Goal: Task Accomplishment & Management: Use online tool/utility

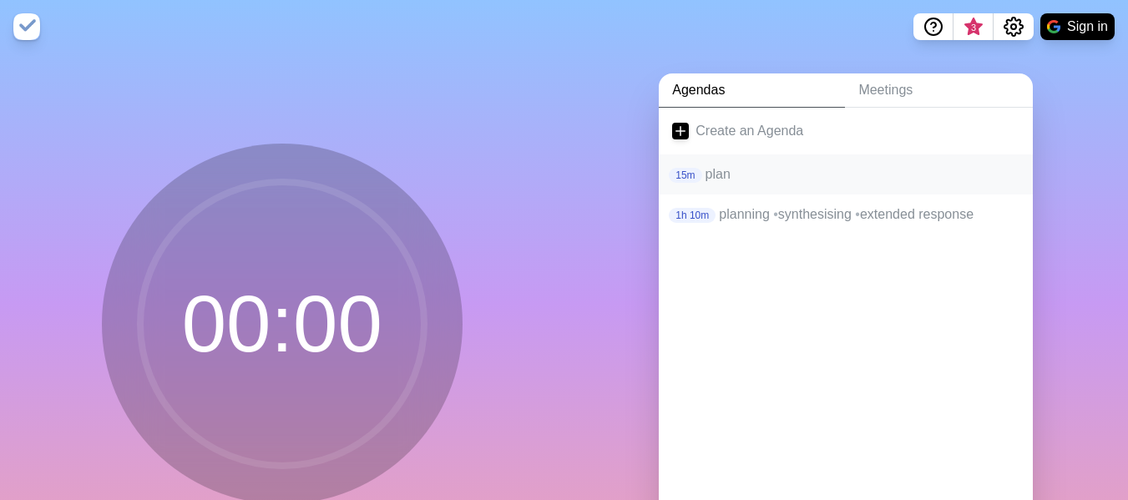
click at [749, 178] on p "plan" at bounding box center [862, 174] width 315 height 20
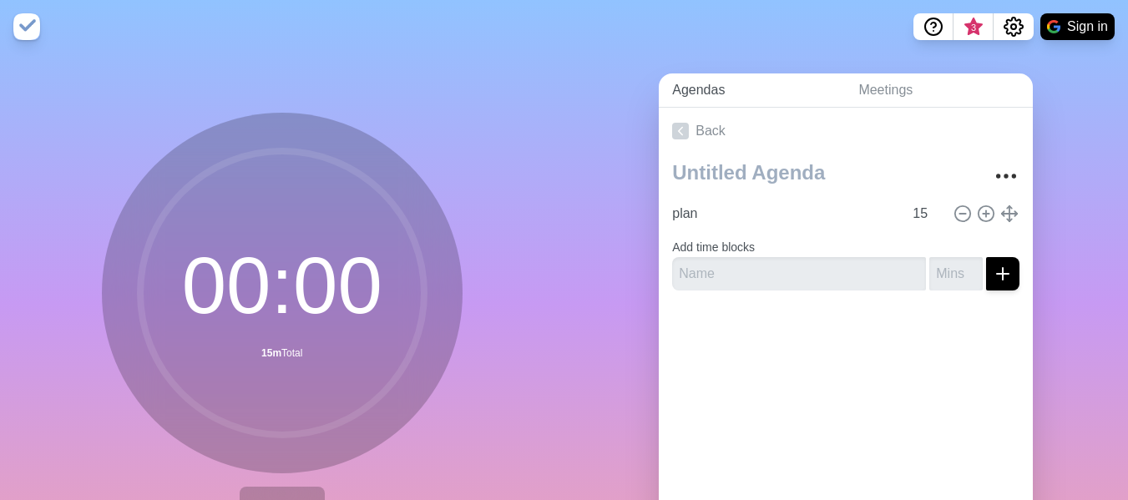
click at [687, 87] on link "Agendas" at bounding box center [751, 90] width 186 height 34
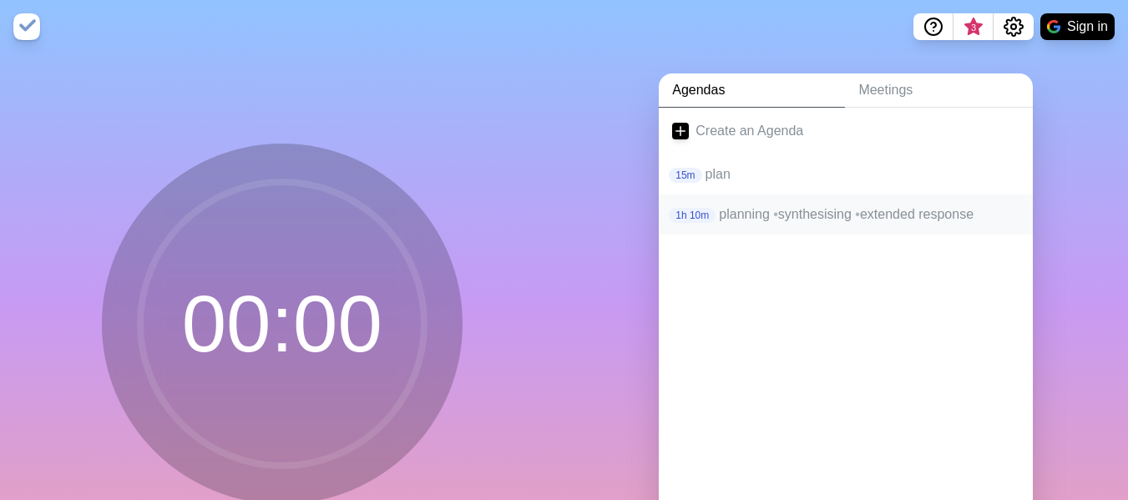
click at [734, 201] on div "1h 10m planning • synthesising • extended response" at bounding box center [845, 214] width 374 height 40
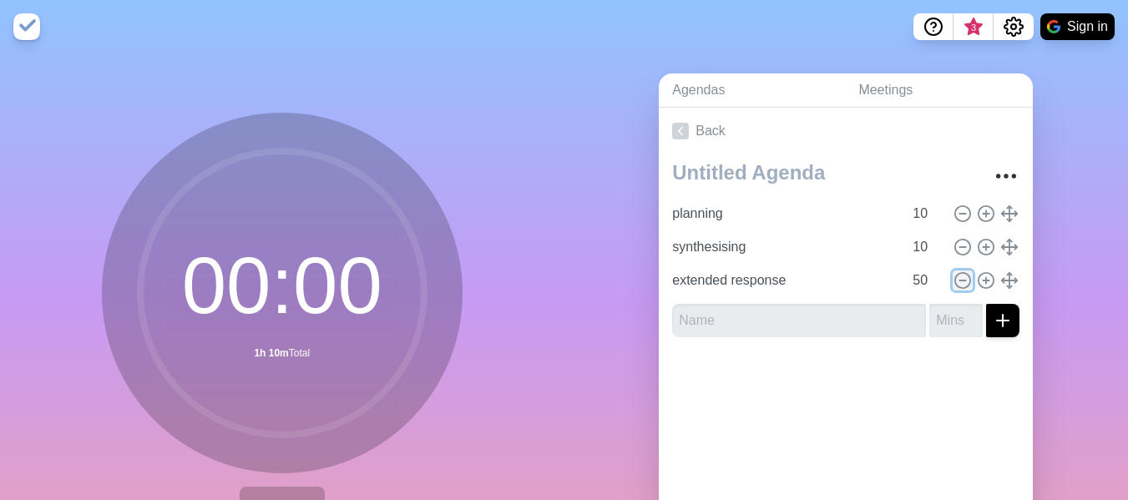
click at [953, 277] on icon at bounding box center [962, 280] width 18 height 18
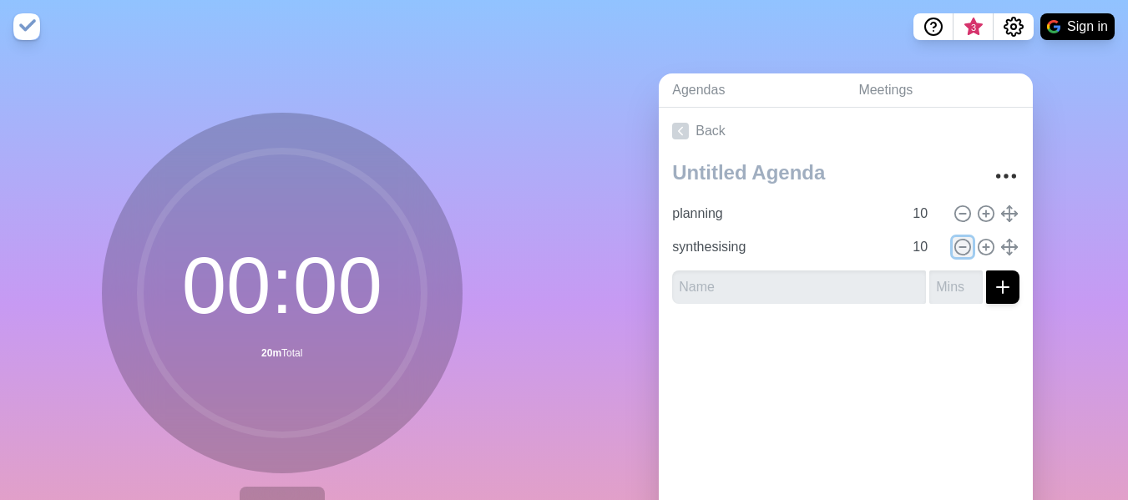
click at [953, 249] on icon at bounding box center [962, 247] width 18 height 18
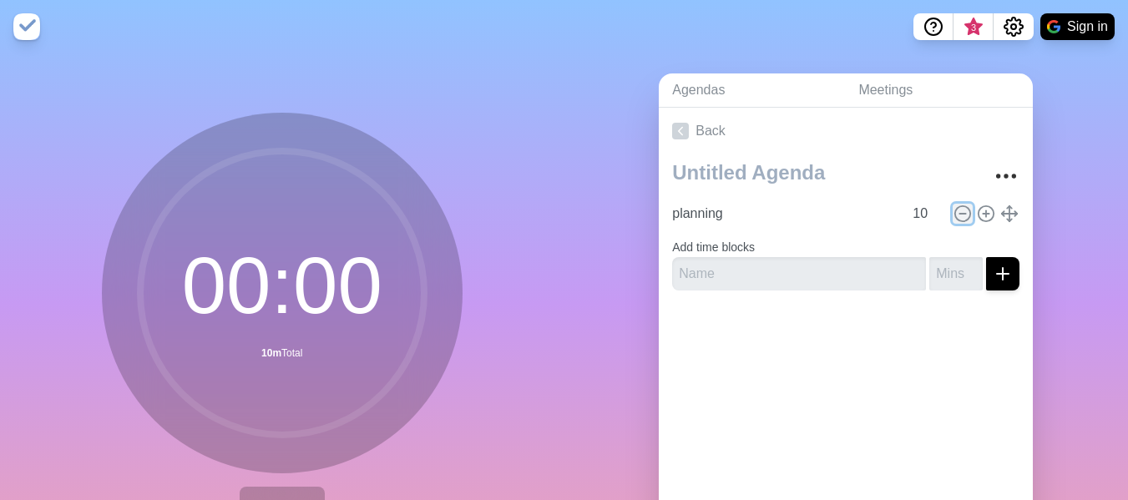
click at [960, 214] on line at bounding box center [963, 214] width 6 height 0
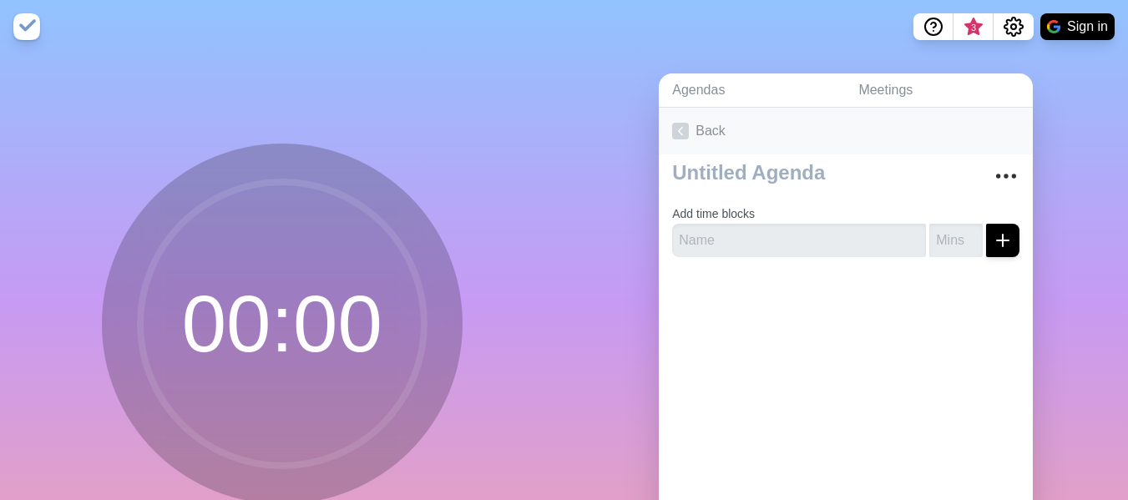
click at [674, 128] on icon at bounding box center [680, 131] width 17 height 17
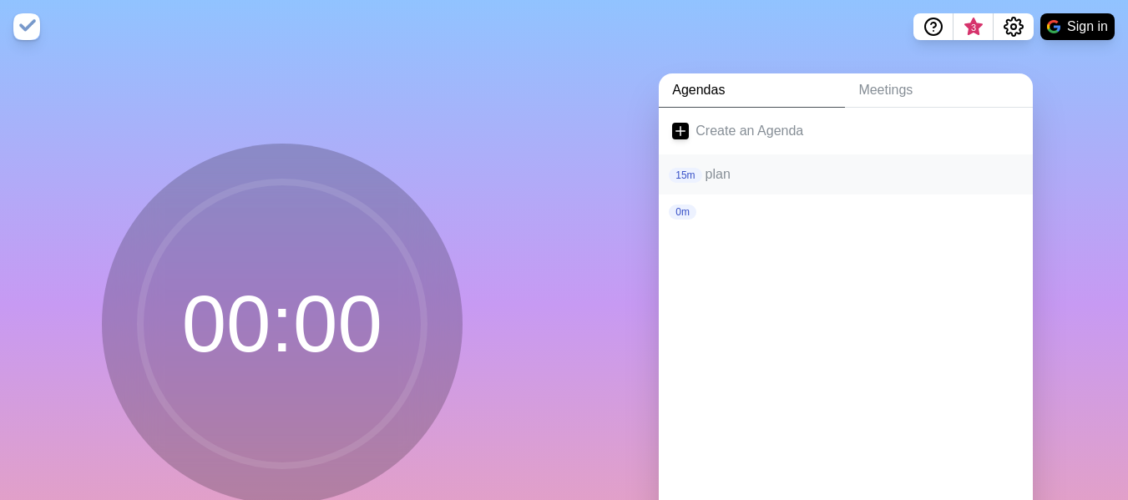
click at [730, 174] on p "plan" at bounding box center [862, 174] width 315 height 20
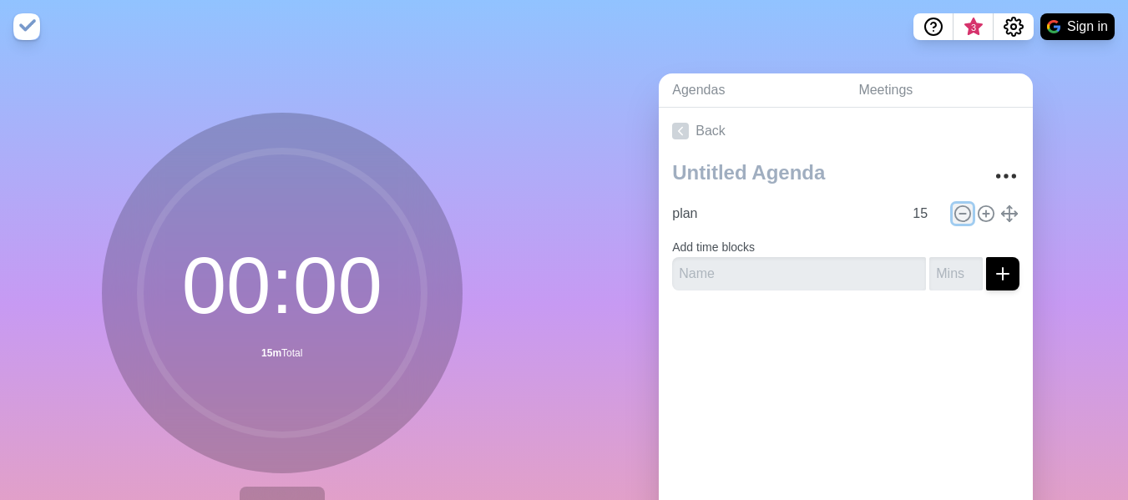
click at [953, 214] on icon at bounding box center [962, 213] width 18 height 18
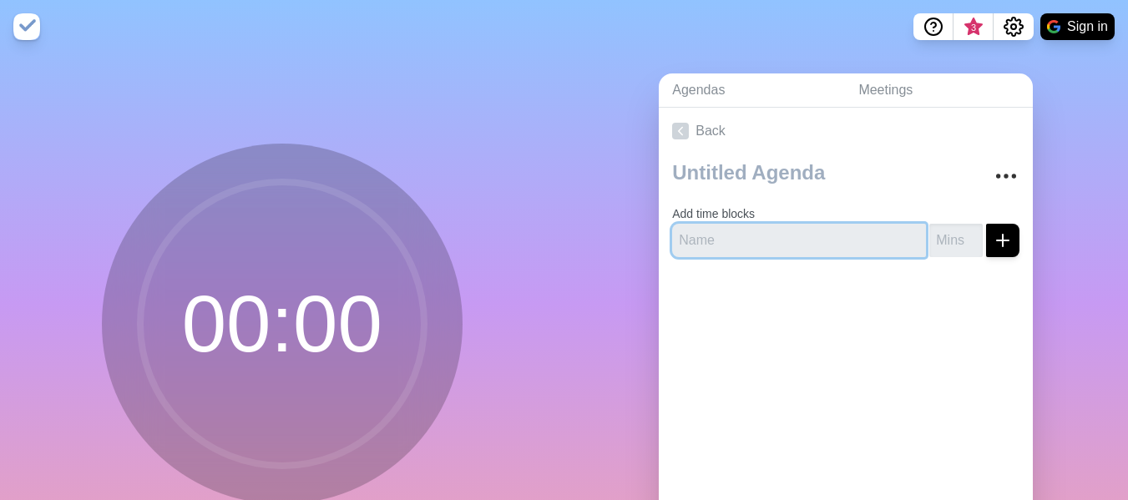
click at [793, 245] on input "text" at bounding box center [799, 240] width 254 height 33
type input "reading time"
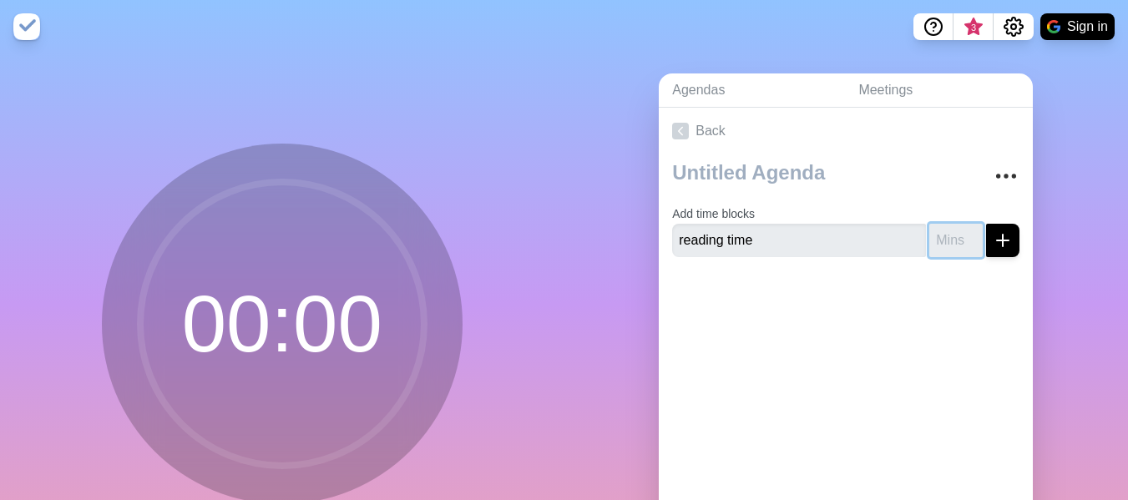
click at [934, 240] on input "number" at bounding box center [955, 240] width 53 height 33
type input "15"
click at [741, 308] on div at bounding box center [845, 303] width 374 height 67
click at [992, 230] on icon "submit" at bounding box center [1002, 240] width 20 height 20
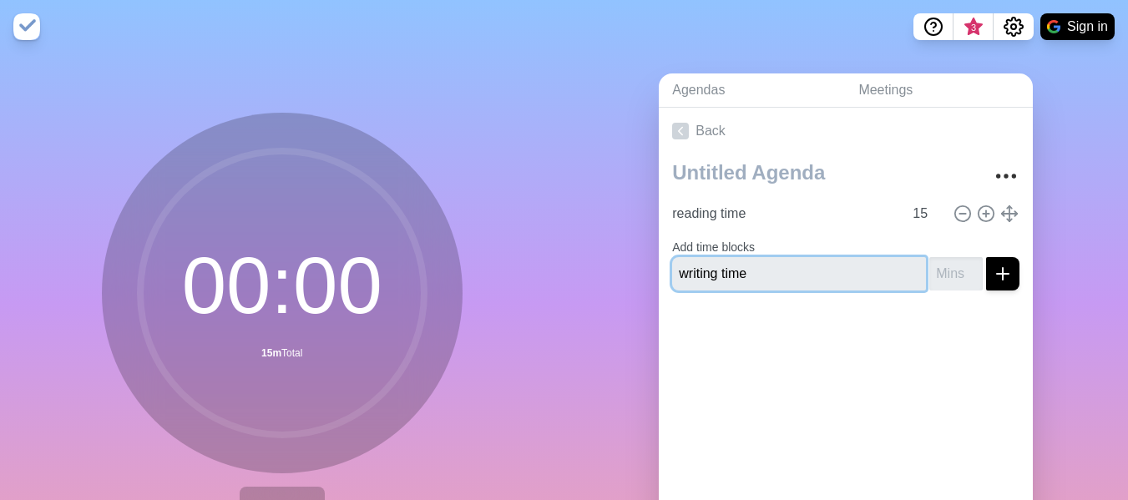
type input "writing time"
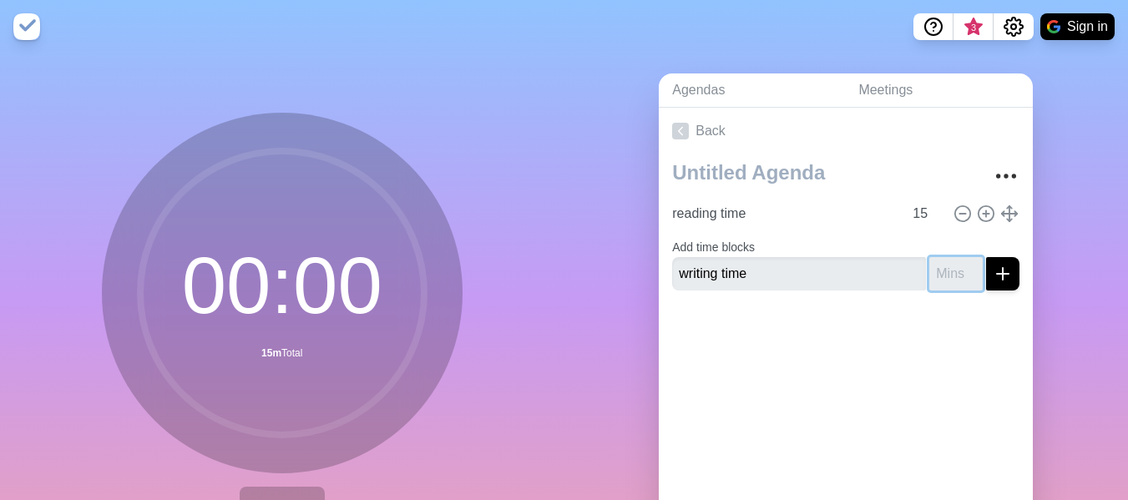
click at [937, 269] on input "number" at bounding box center [955, 273] width 53 height 33
type input "120"
click at [986, 257] on button "submit" at bounding box center [1002, 273] width 33 height 33
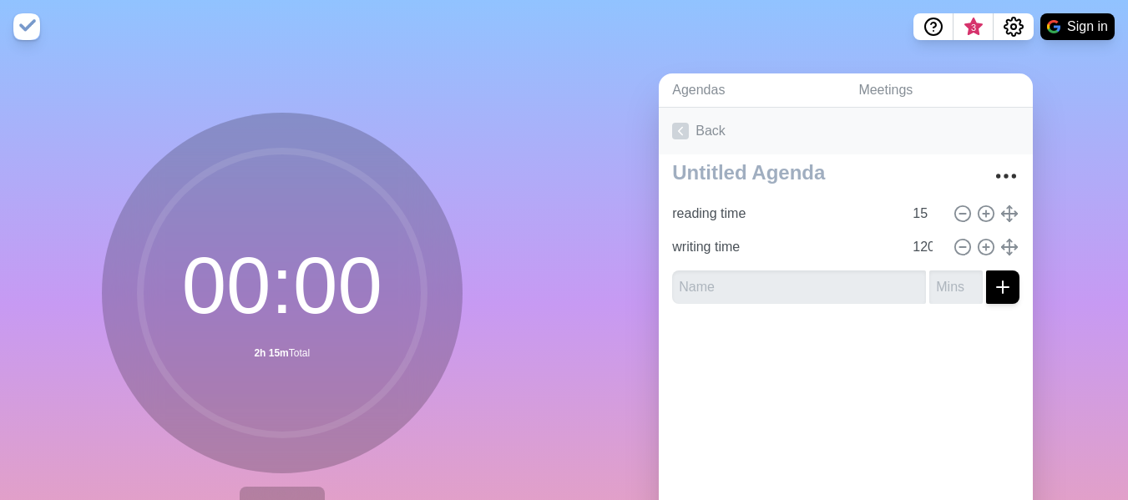
click at [684, 120] on link "Back" at bounding box center [845, 131] width 374 height 47
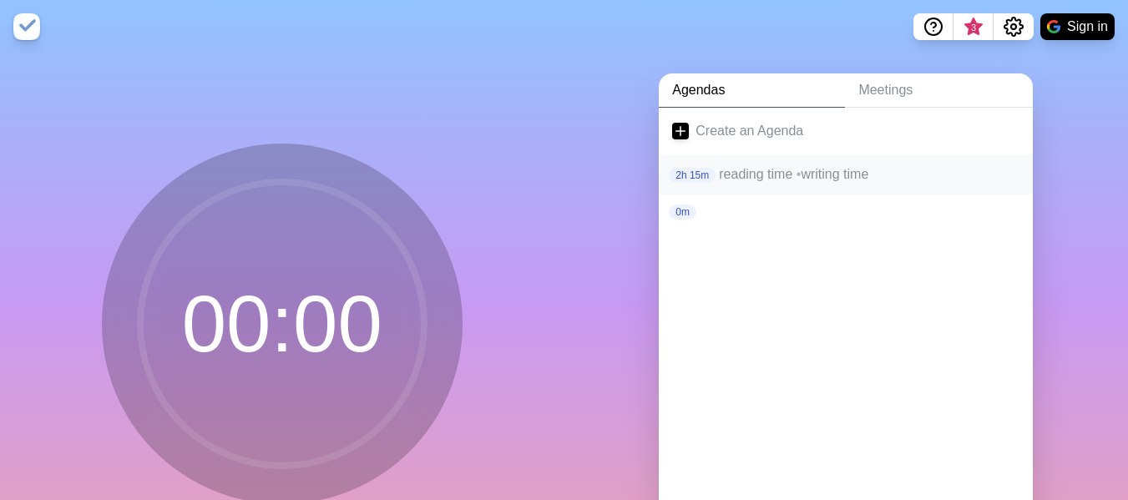
click at [750, 174] on p "reading time • writing time" at bounding box center [869, 174] width 300 height 20
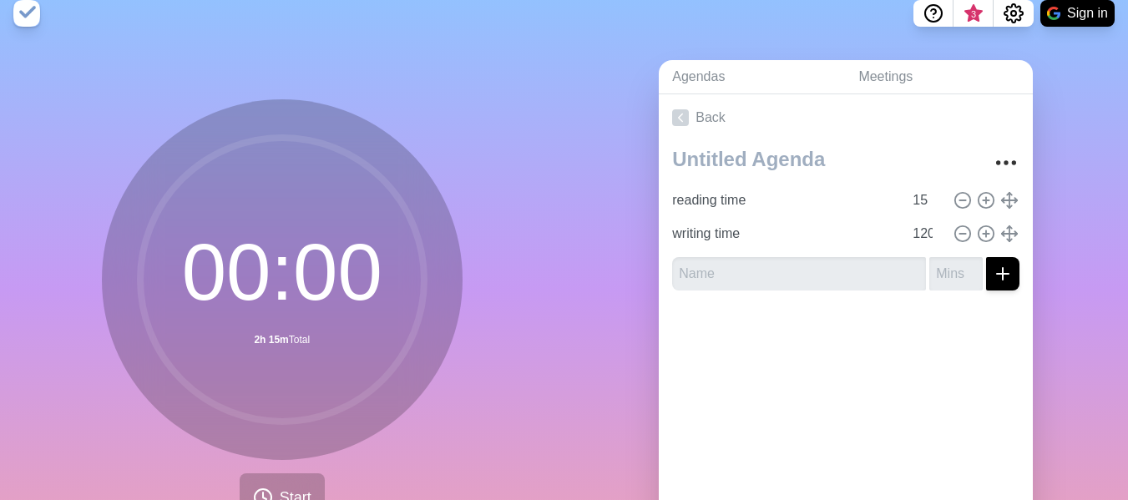
scroll to position [55, 0]
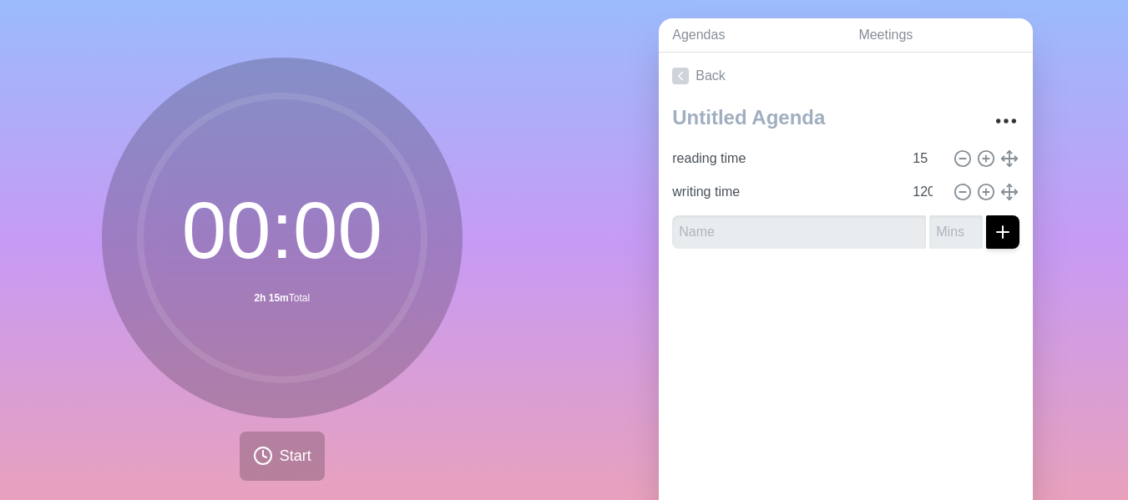
click at [782, 392] on div "Back reading time 15 writing time 120" at bounding box center [845, 286] width 374 height 467
click at [259, 456] on icon at bounding box center [263, 456] width 20 height 20
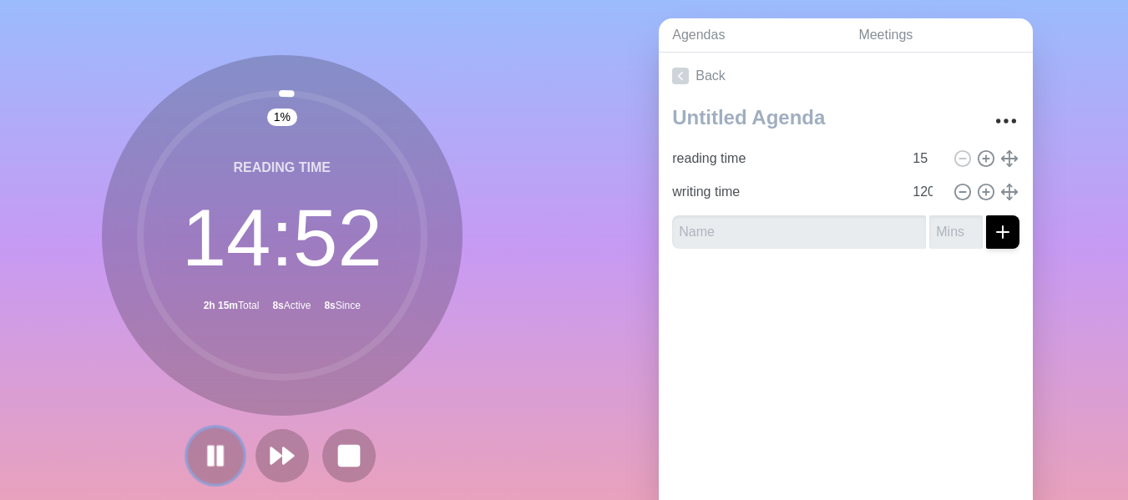
click at [209, 451] on icon at bounding box center [215, 456] width 28 height 28
click at [209, 451] on polygon at bounding box center [215, 456] width 16 height 20
click at [219, 449] on icon at bounding box center [215, 456] width 28 height 28
click at [219, 449] on icon at bounding box center [215, 455] width 27 height 27
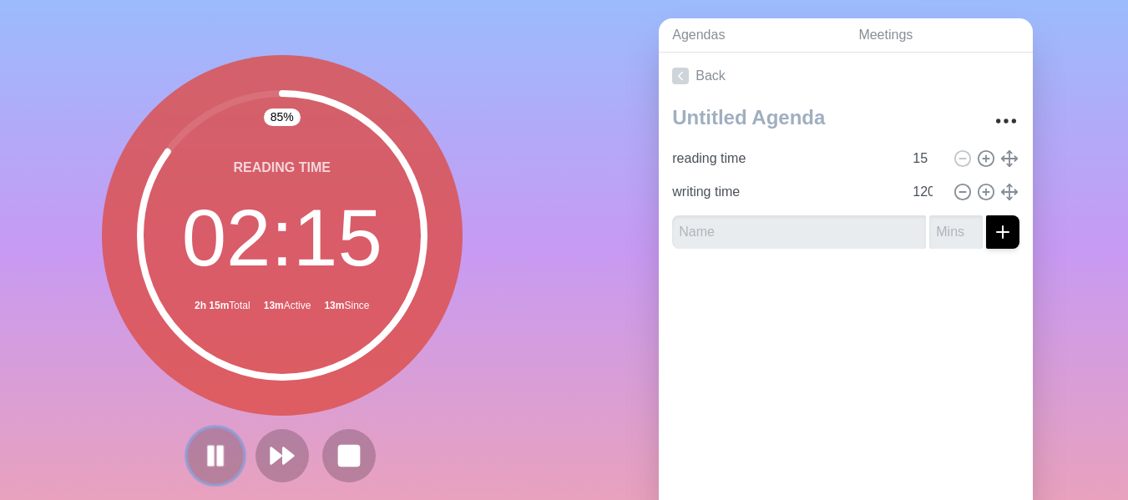
click at [218, 456] on rect at bounding box center [220, 456] width 5 height 18
click at [207, 462] on polygon at bounding box center [215, 455] width 17 height 21
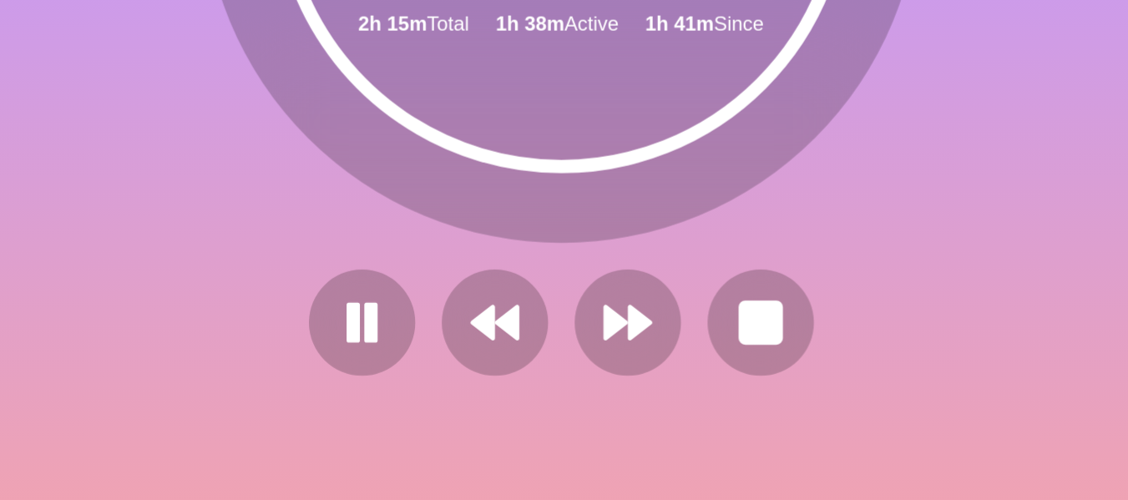
scroll to position [101, 0]
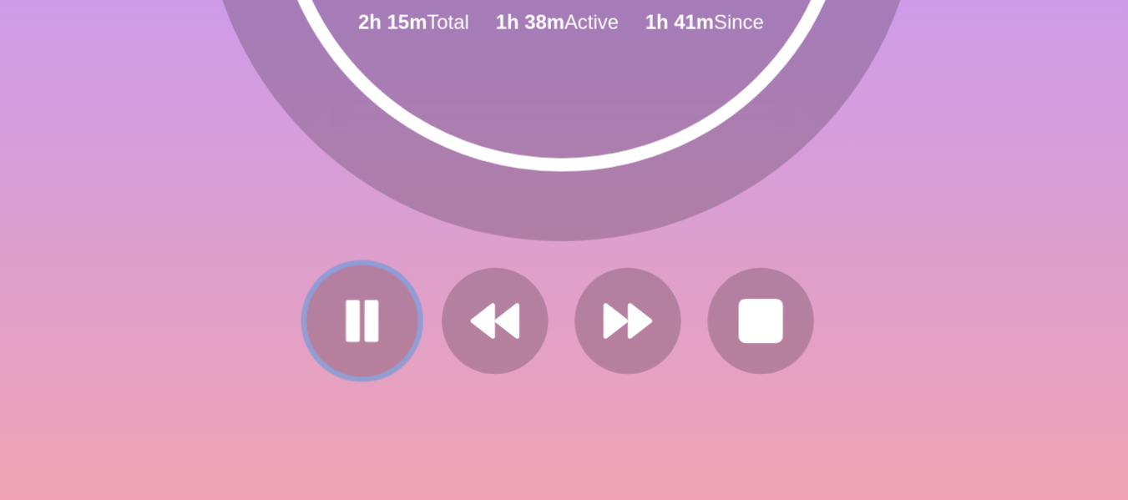
click at [168, 414] on icon at bounding box center [182, 410] width 28 height 28
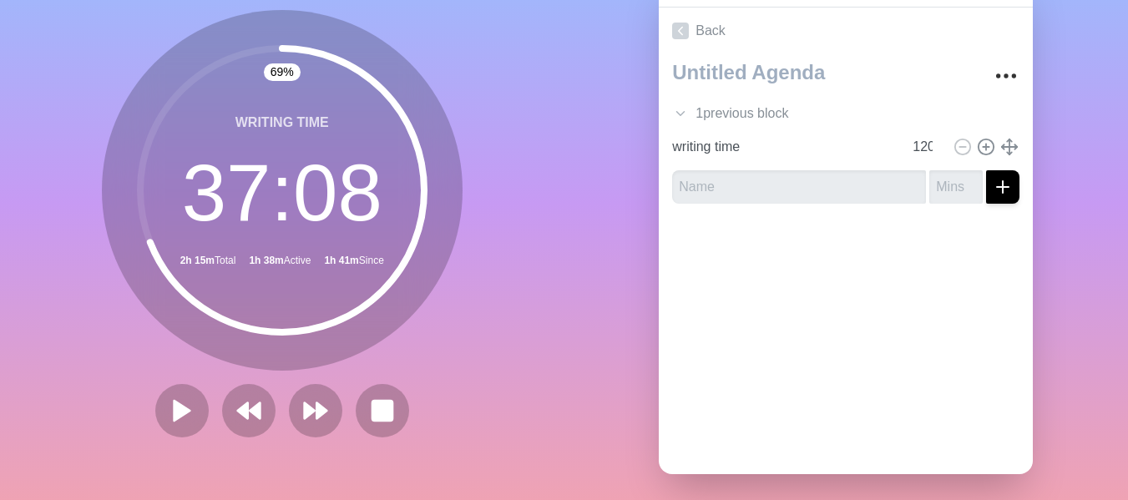
scroll to position [0, 0]
